Goal: Transaction & Acquisition: Purchase product/service

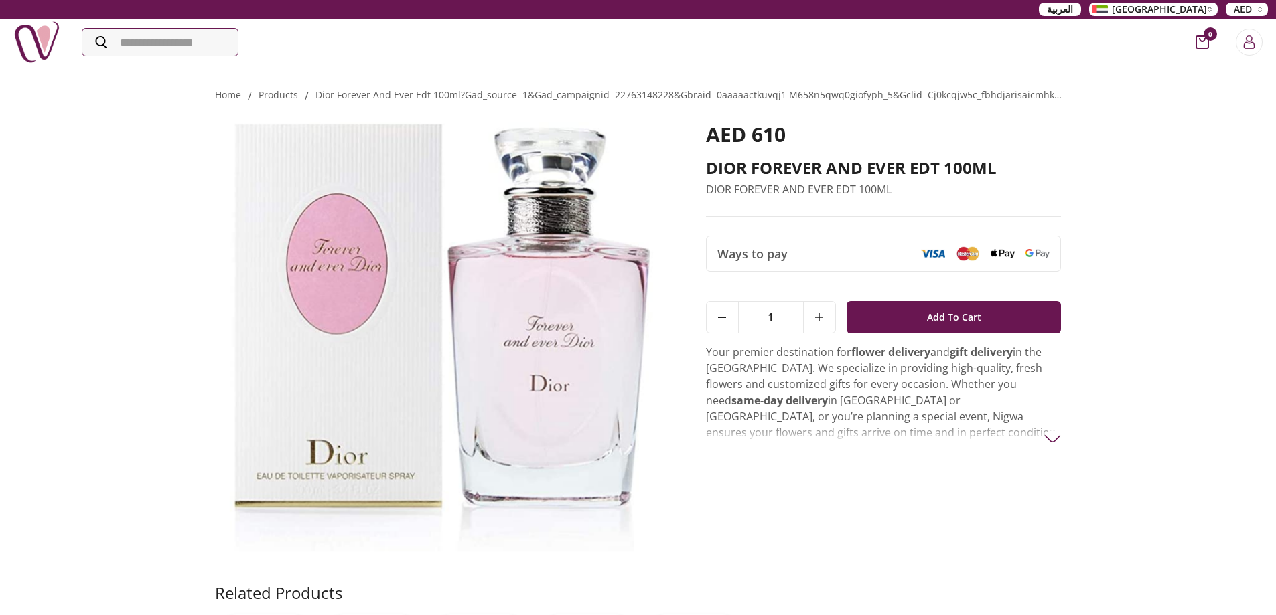
click at [546, 318] on img at bounding box center [441, 337] width 453 height 429
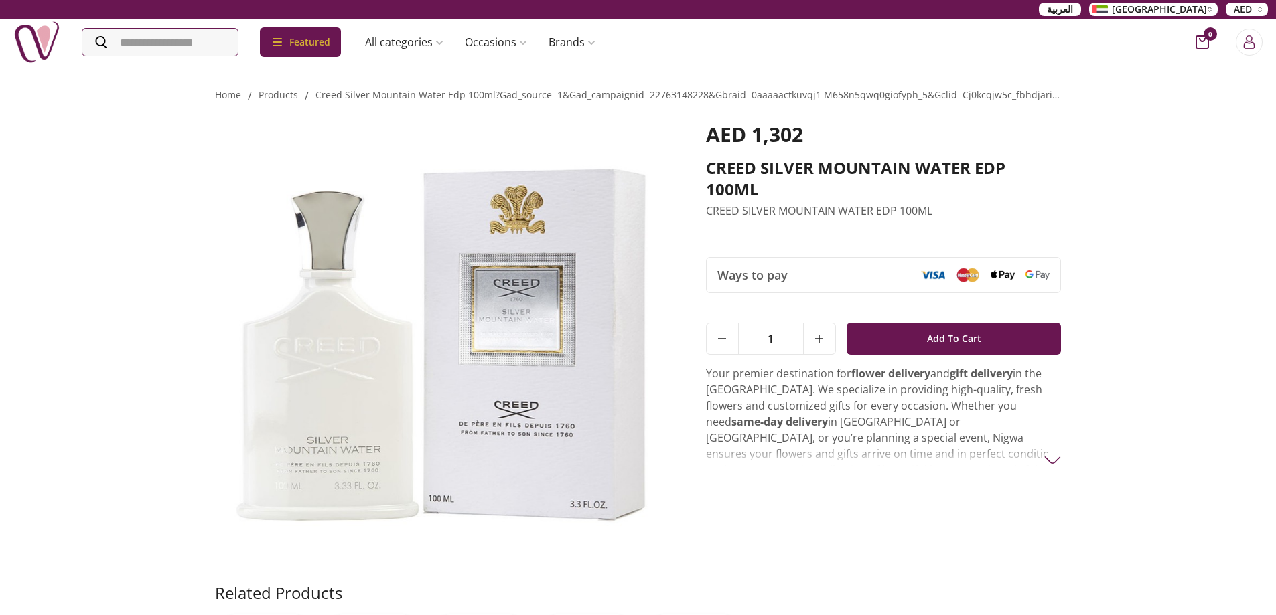
click at [428, 331] on img at bounding box center [441, 337] width 453 height 429
